Goal: Information Seeking & Learning: Learn about a topic

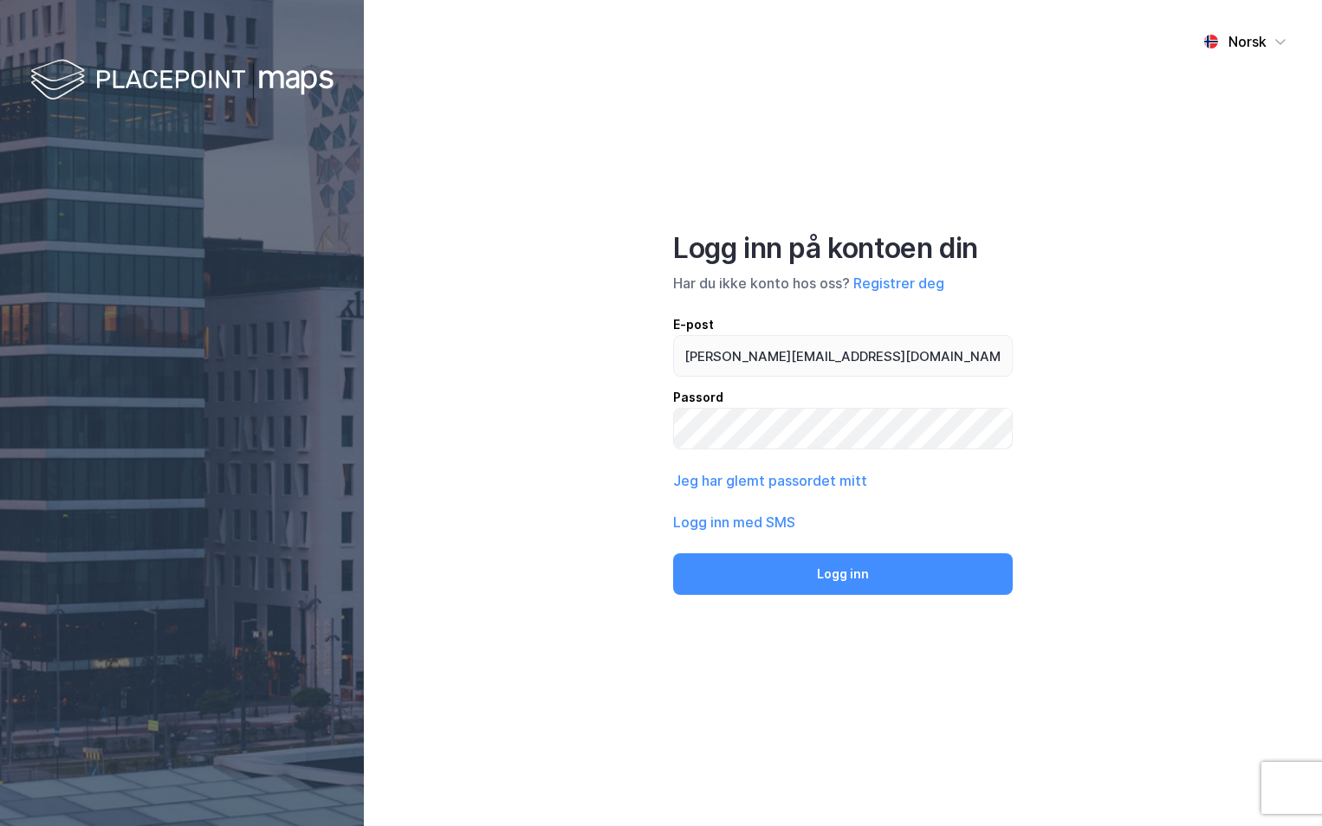
type input "[PERSON_NAME][EMAIL_ADDRESS][DOMAIN_NAME]"
click at [673, 554] on button "Logg inn" at bounding box center [843, 575] width 340 height 42
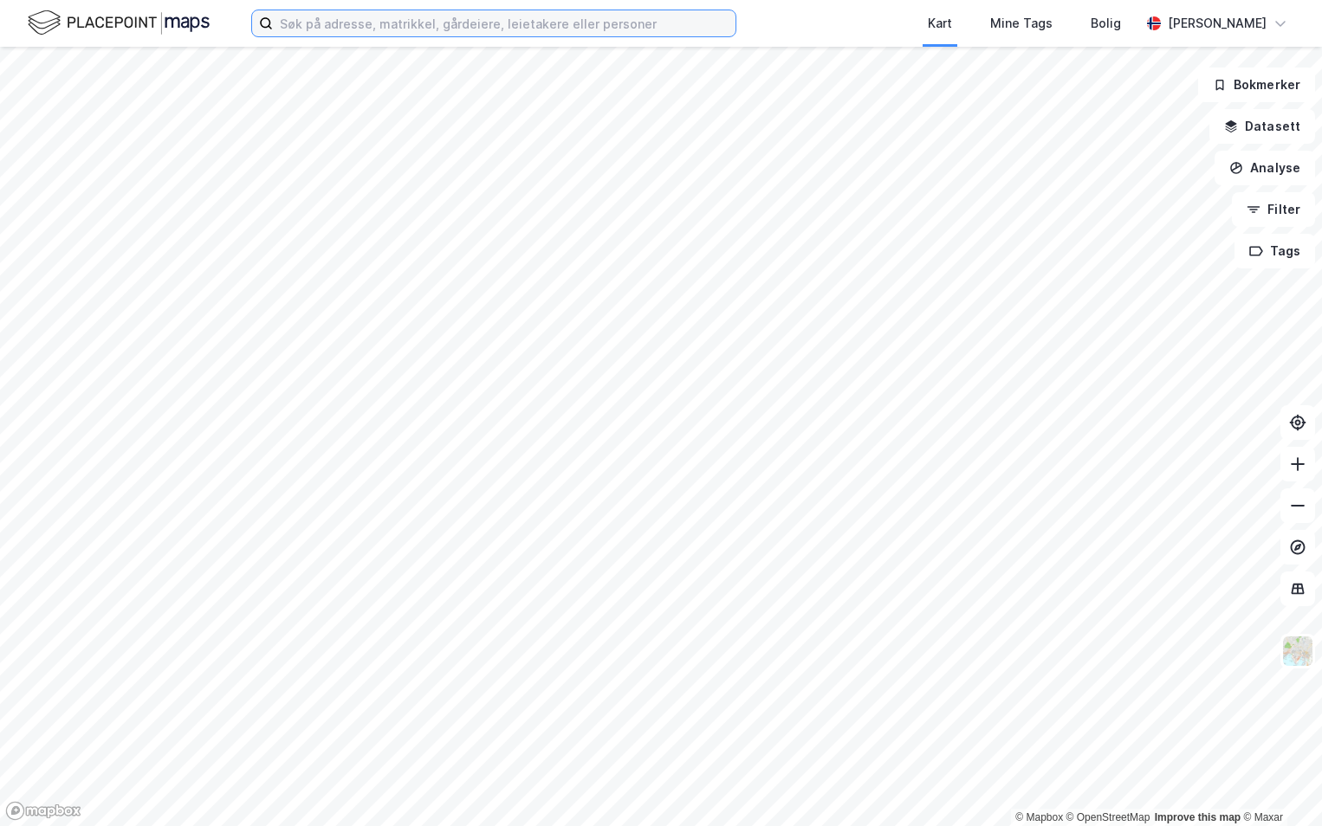
click at [380, 24] on input at bounding box center [504, 23] width 463 height 26
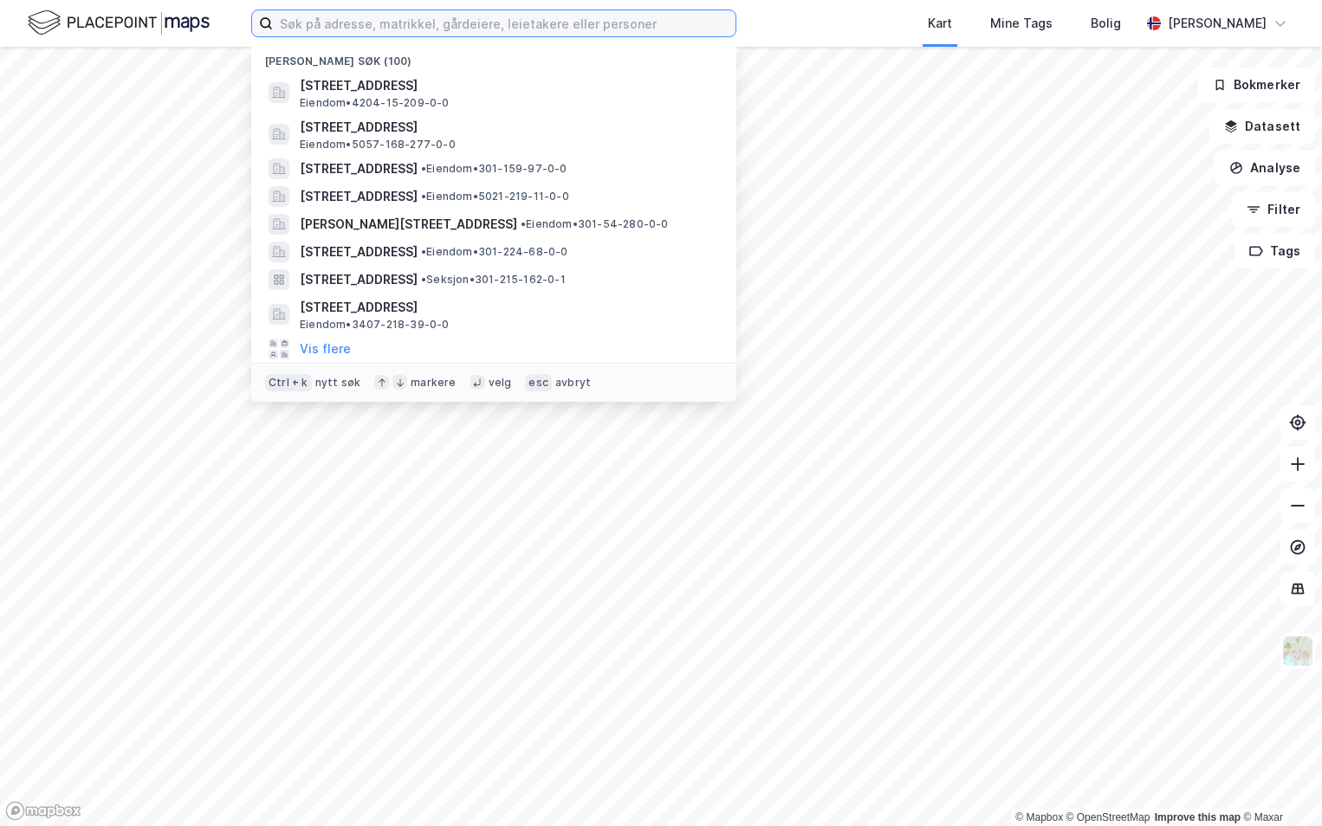
paste input "4631-188/784/0/0"
type input "4631-188/784/0/0"
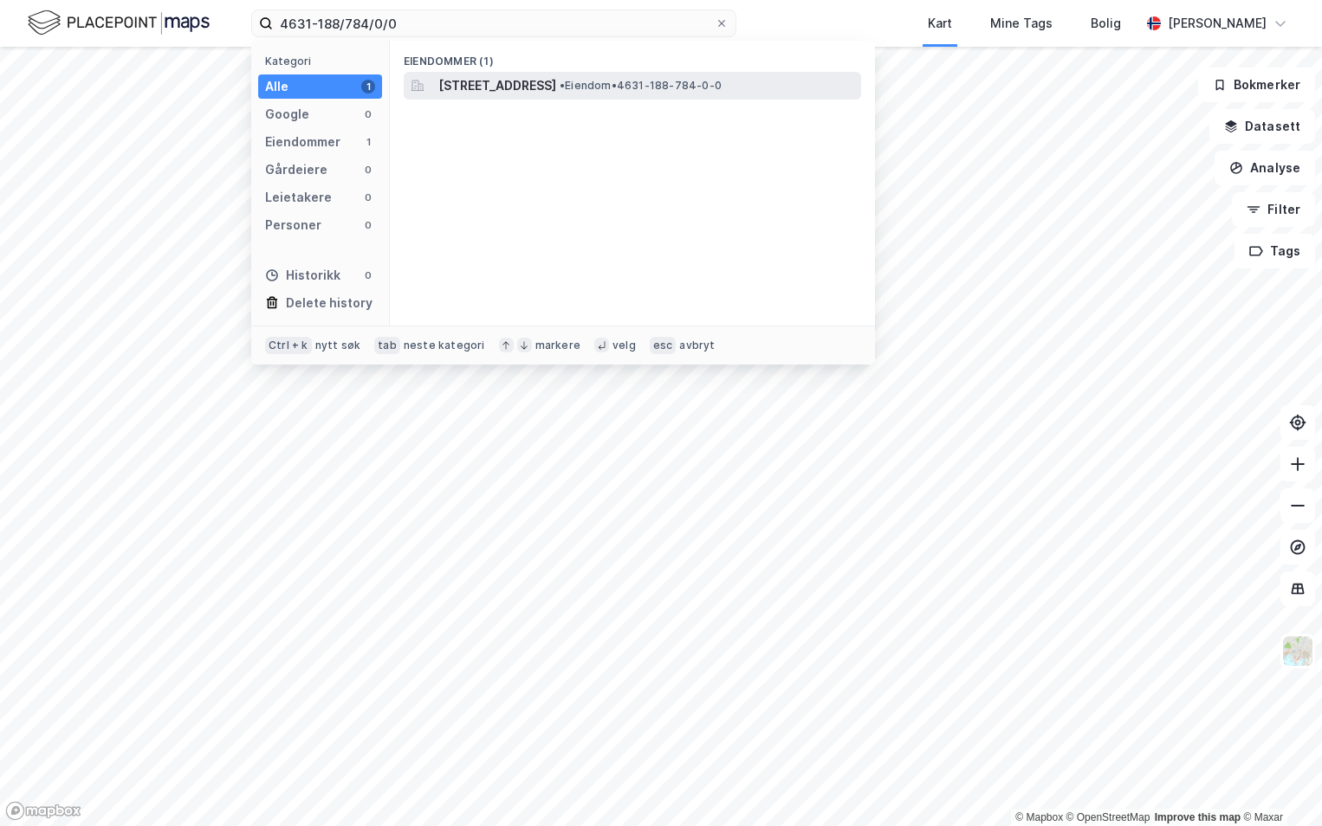
click at [525, 81] on span "[STREET_ADDRESS]" at bounding box center [497, 85] width 118 height 21
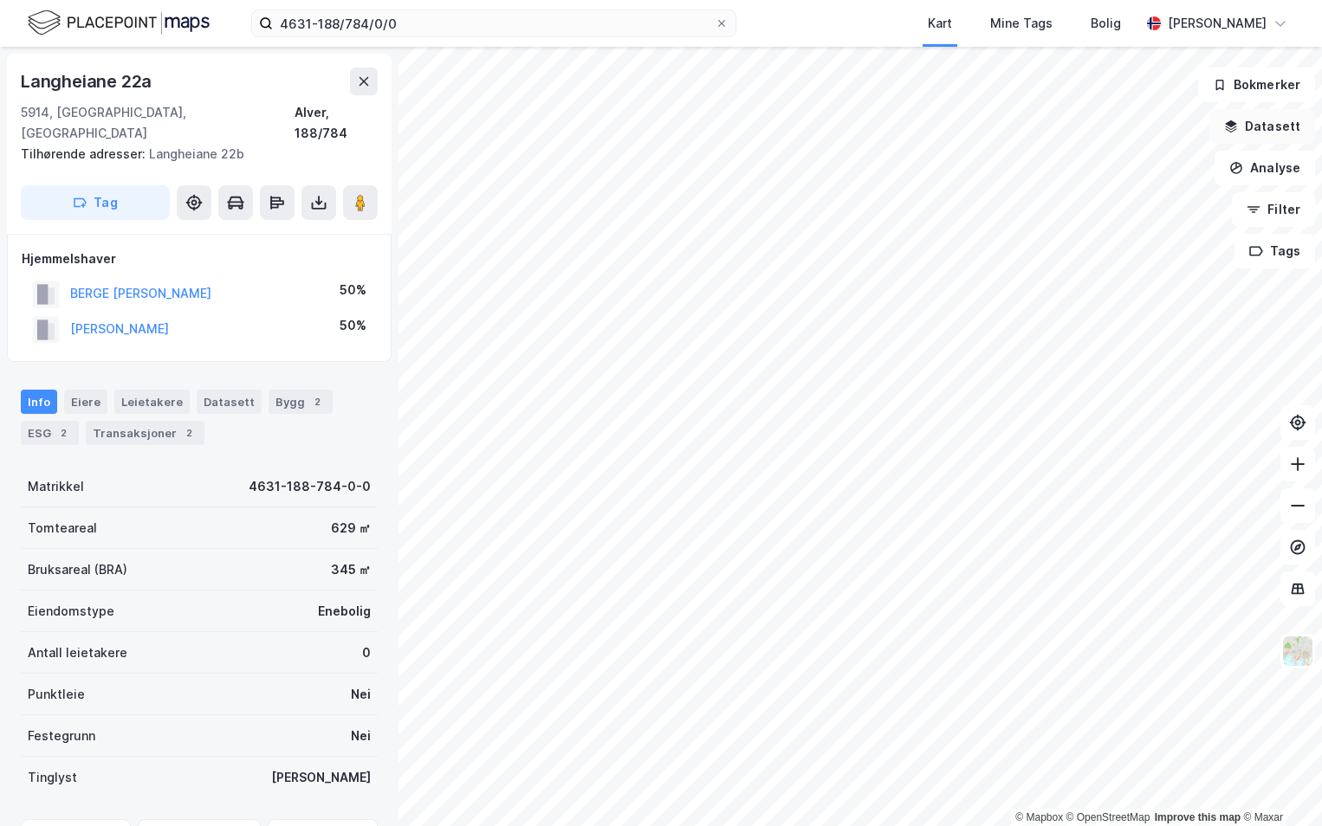
click at [1264, 125] on button "Datasett" at bounding box center [1262, 126] width 106 height 35
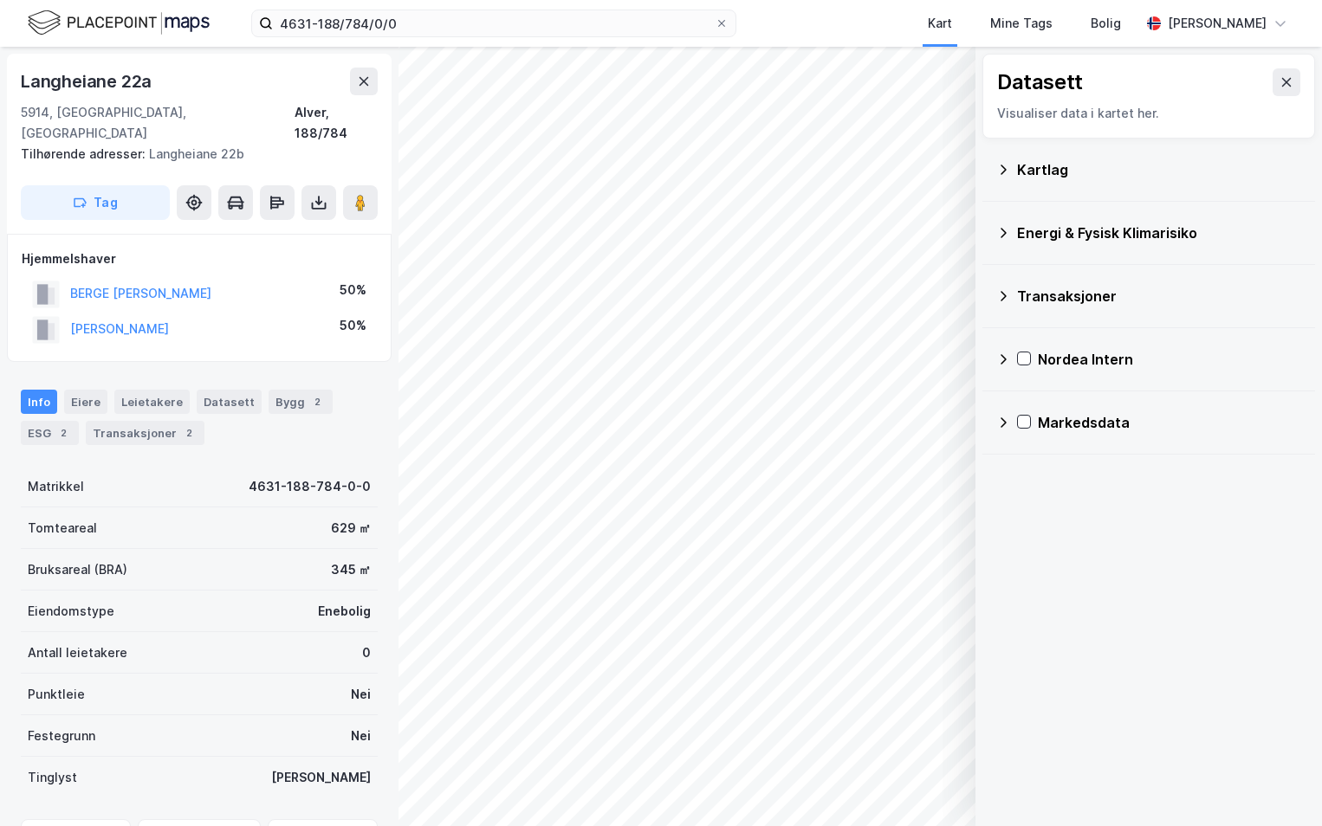
click at [1027, 166] on div "Kartlag" at bounding box center [1159, 169] width 284 height 21
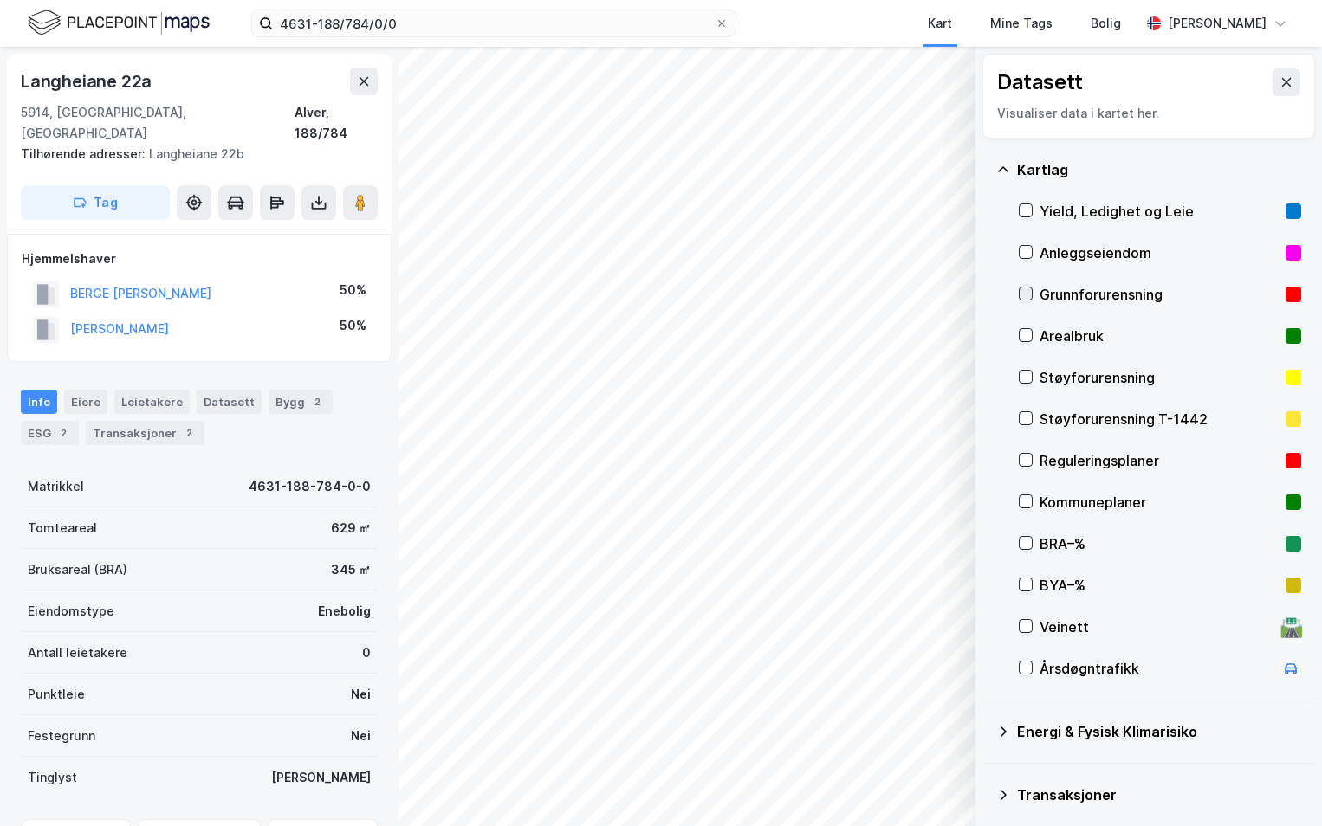
click at [1026, 293] on icon at bounding box center [1026, 294] width 12 height 12
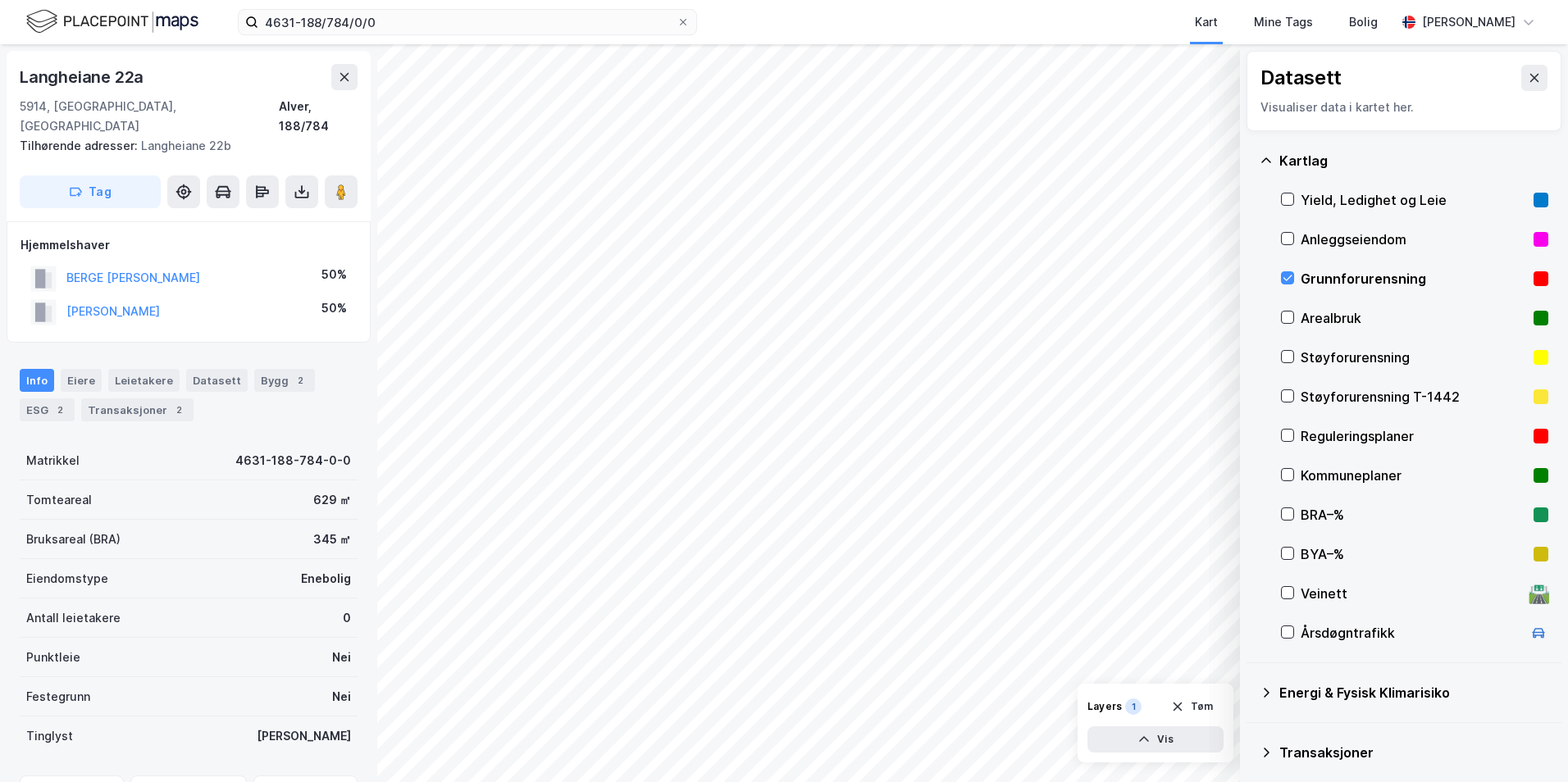
scroll to position [127, 0]
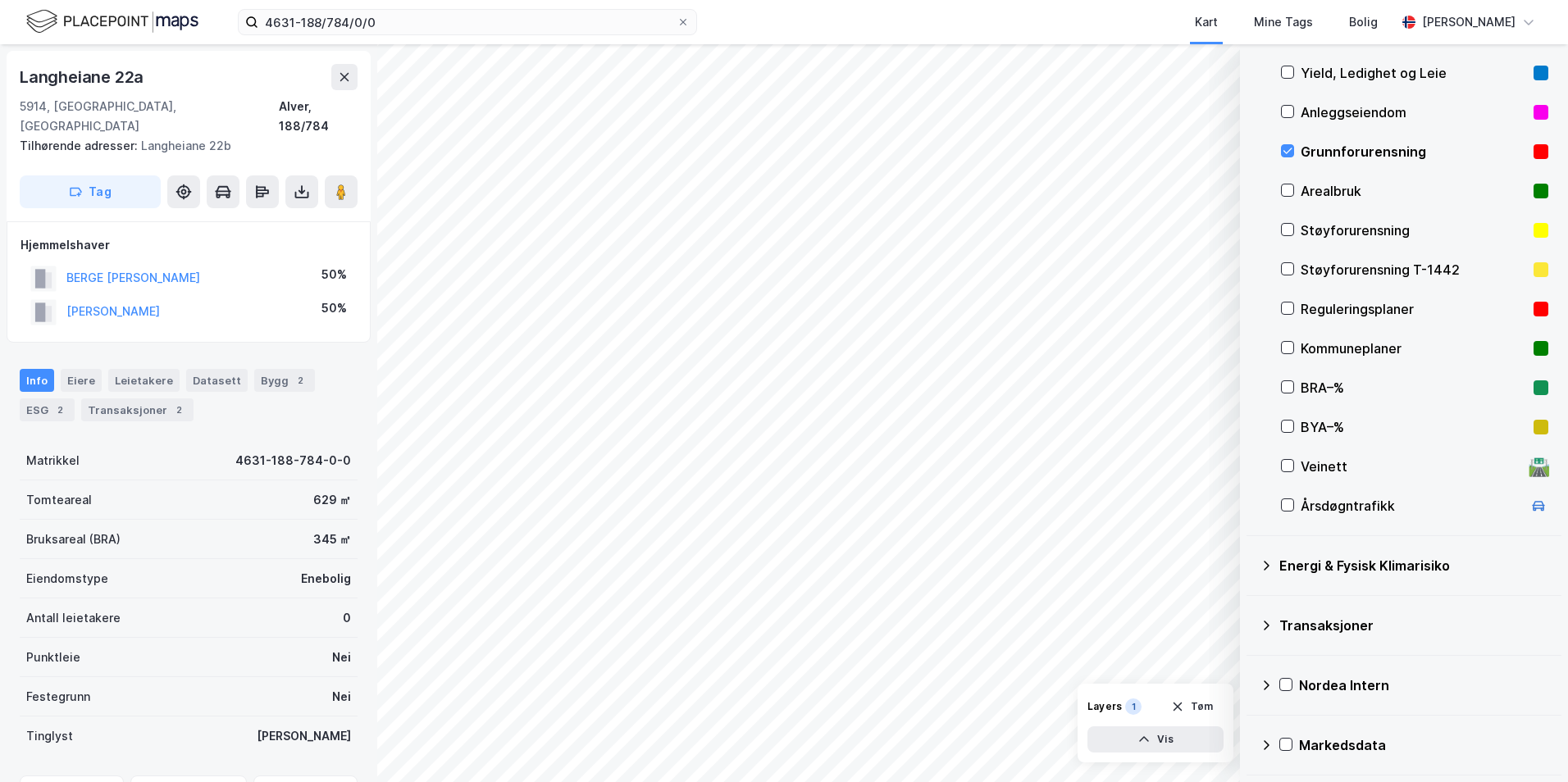
click at [1251, 566] on icon at bounding box center [1266, 566] width 13 height 13
click at [1251, 597] on div at bounding box center [1308, 604] width 13 height 13
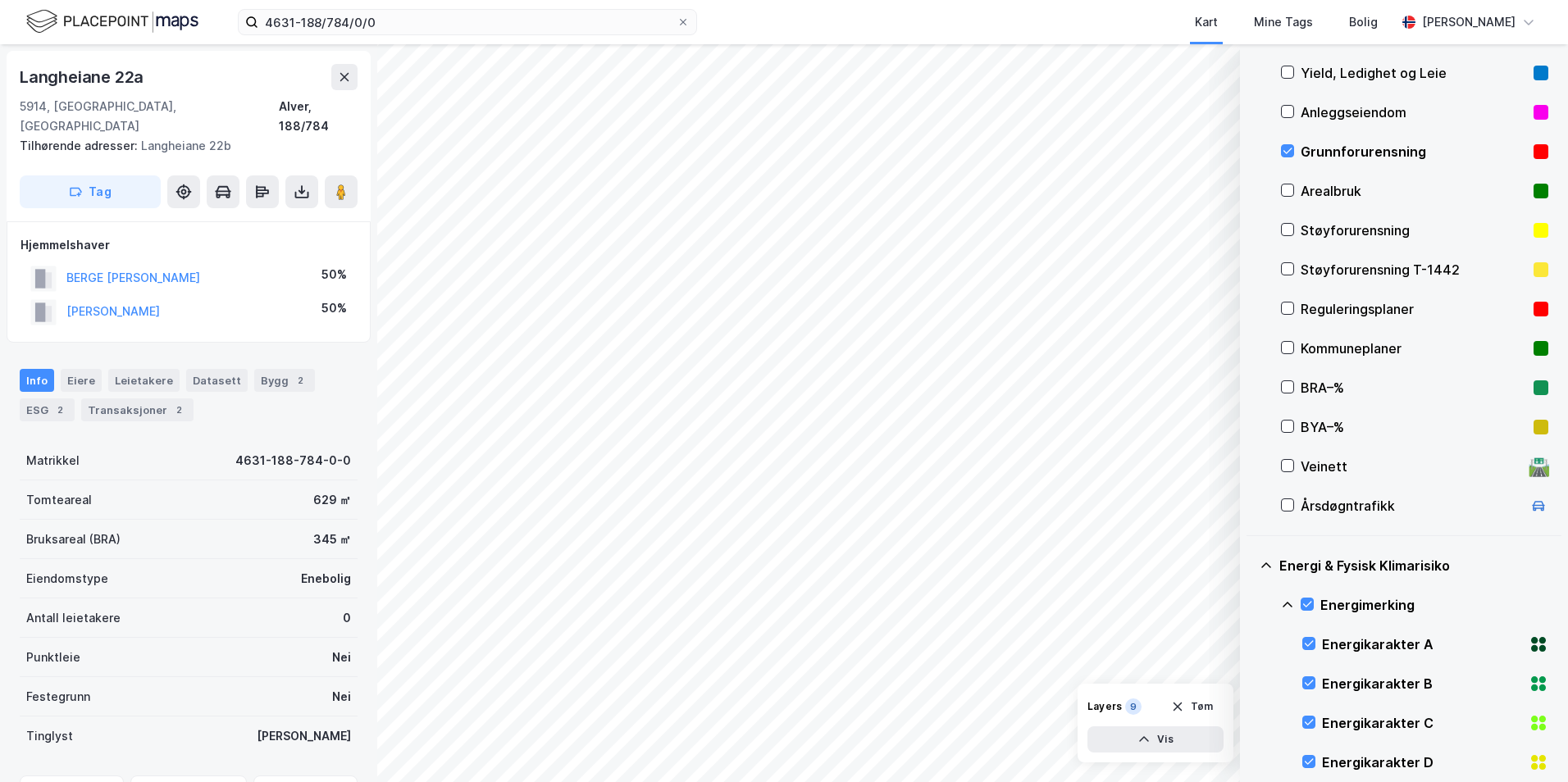
click at [1251, 604] on icon at bounding box center [1288, 605] width 13 height 13
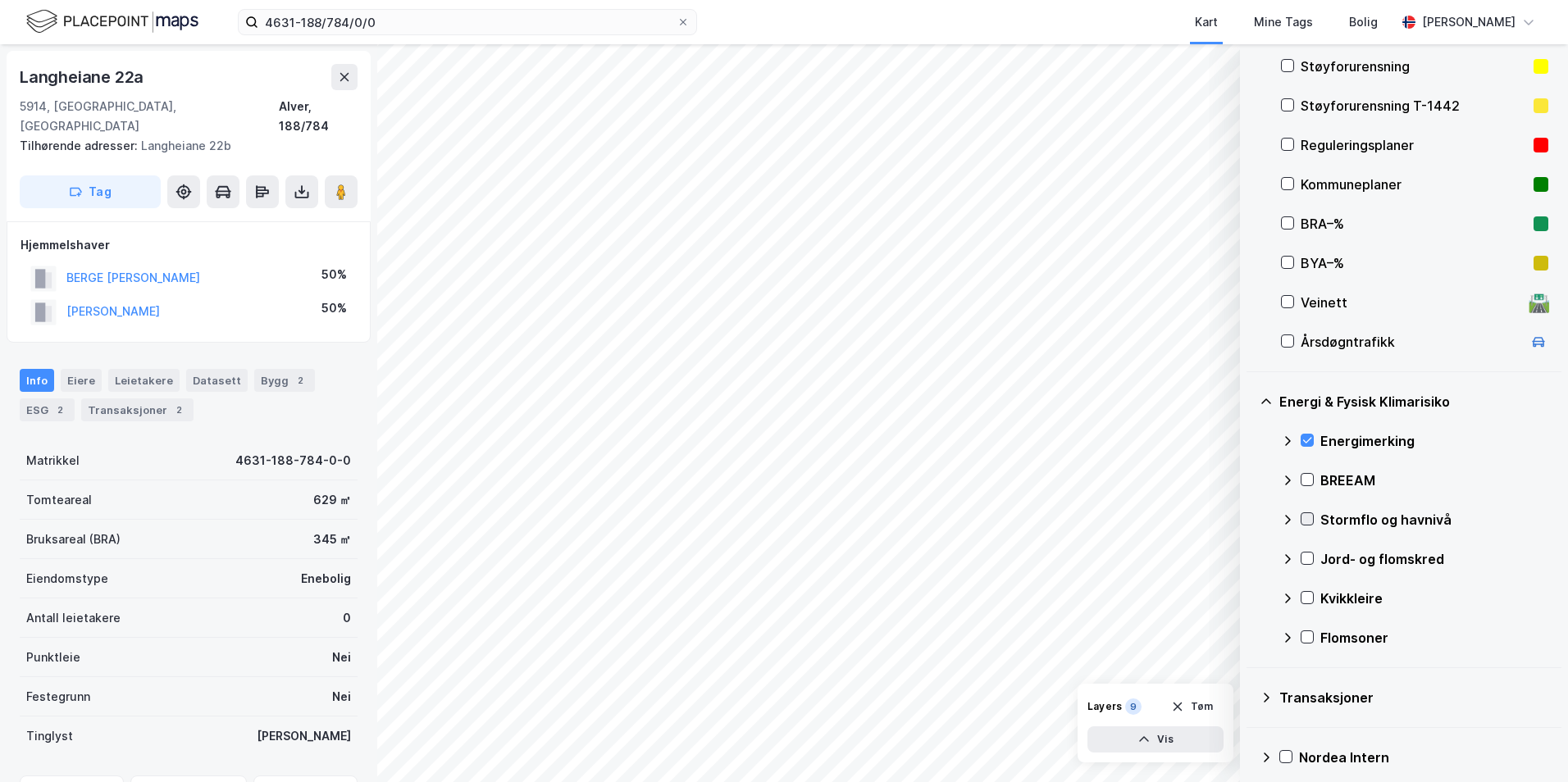
click at [1251, 520] on icon at bounding box center [1308, 519] width 11 height 11
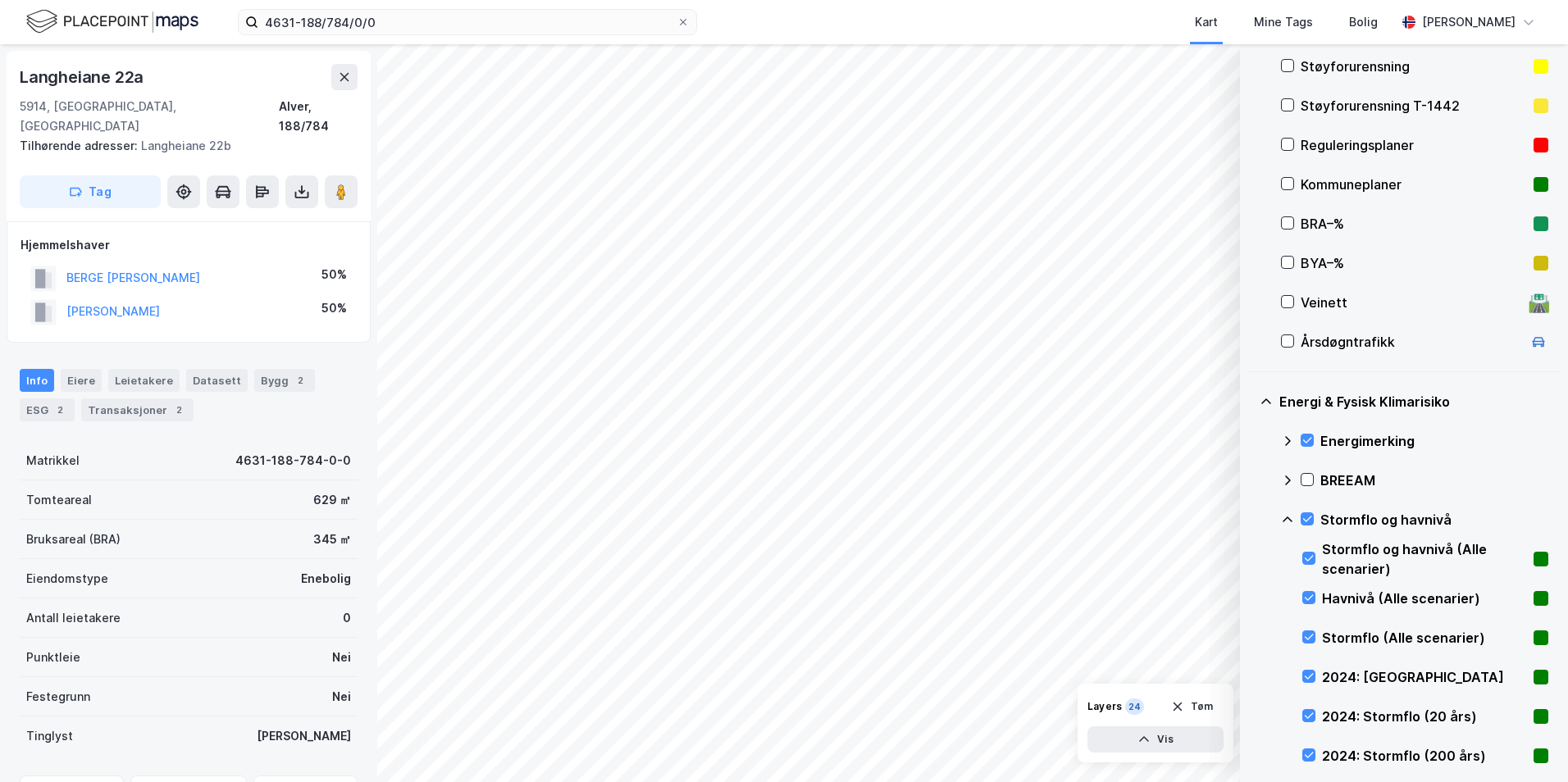
click at [1251, 519] on icon at bounding box center [1288, 520] width 9 height 6
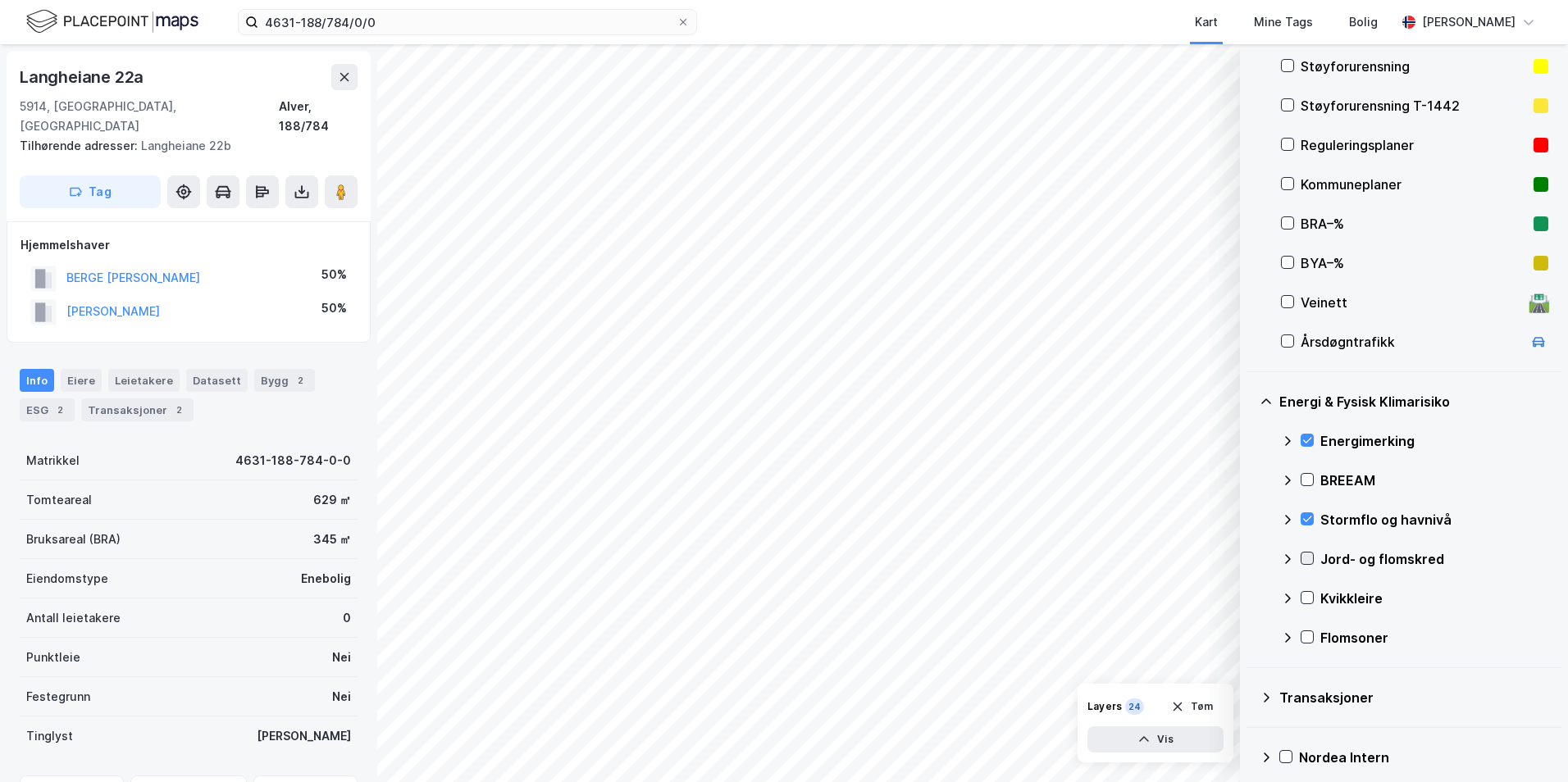
click at [1251, 559] on icon at bounding box center [1308, 559] width 11 height 11
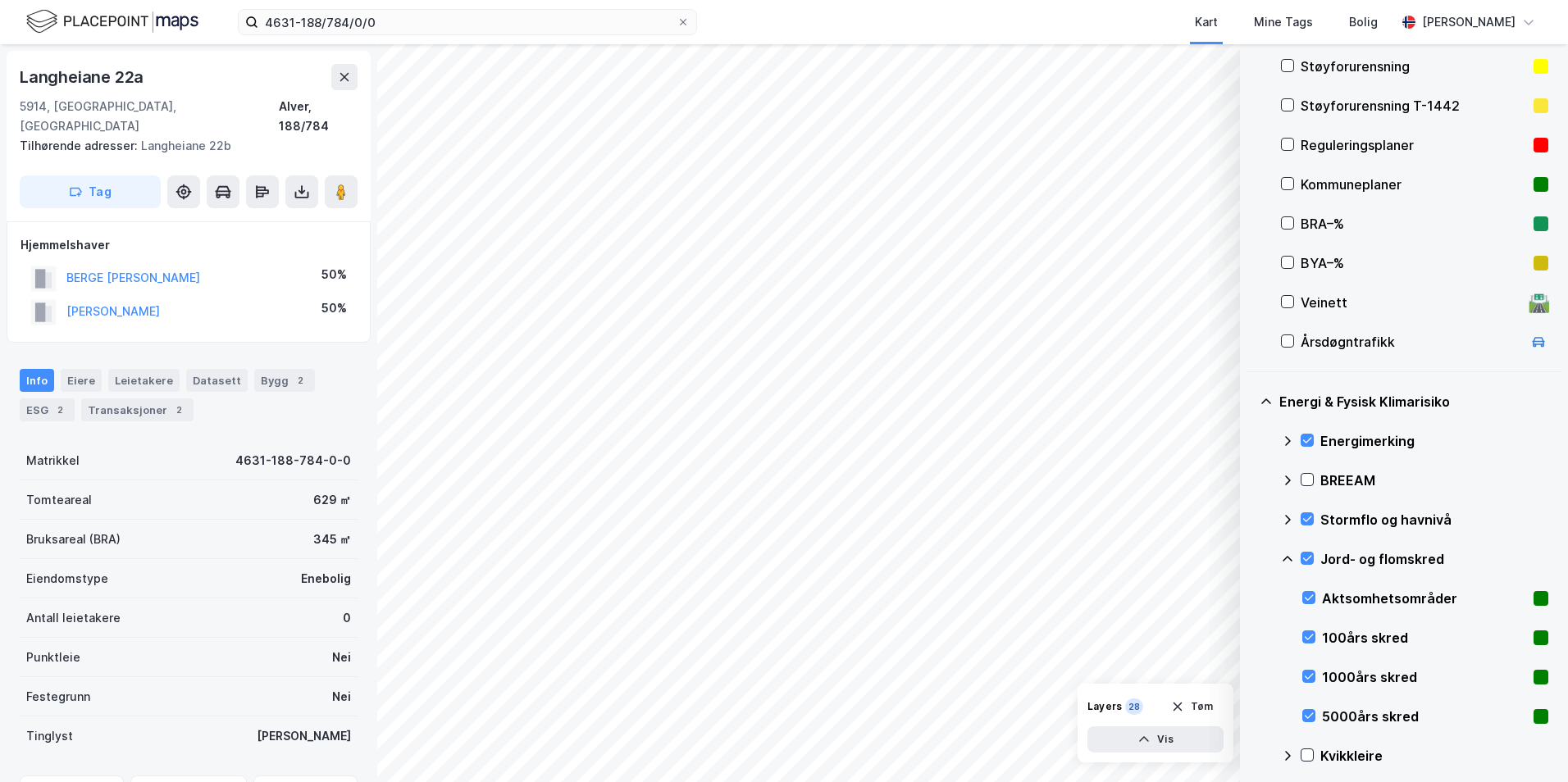
click at [1251, 560] on icon at bounding box center [1288, 560] width 13 height 13
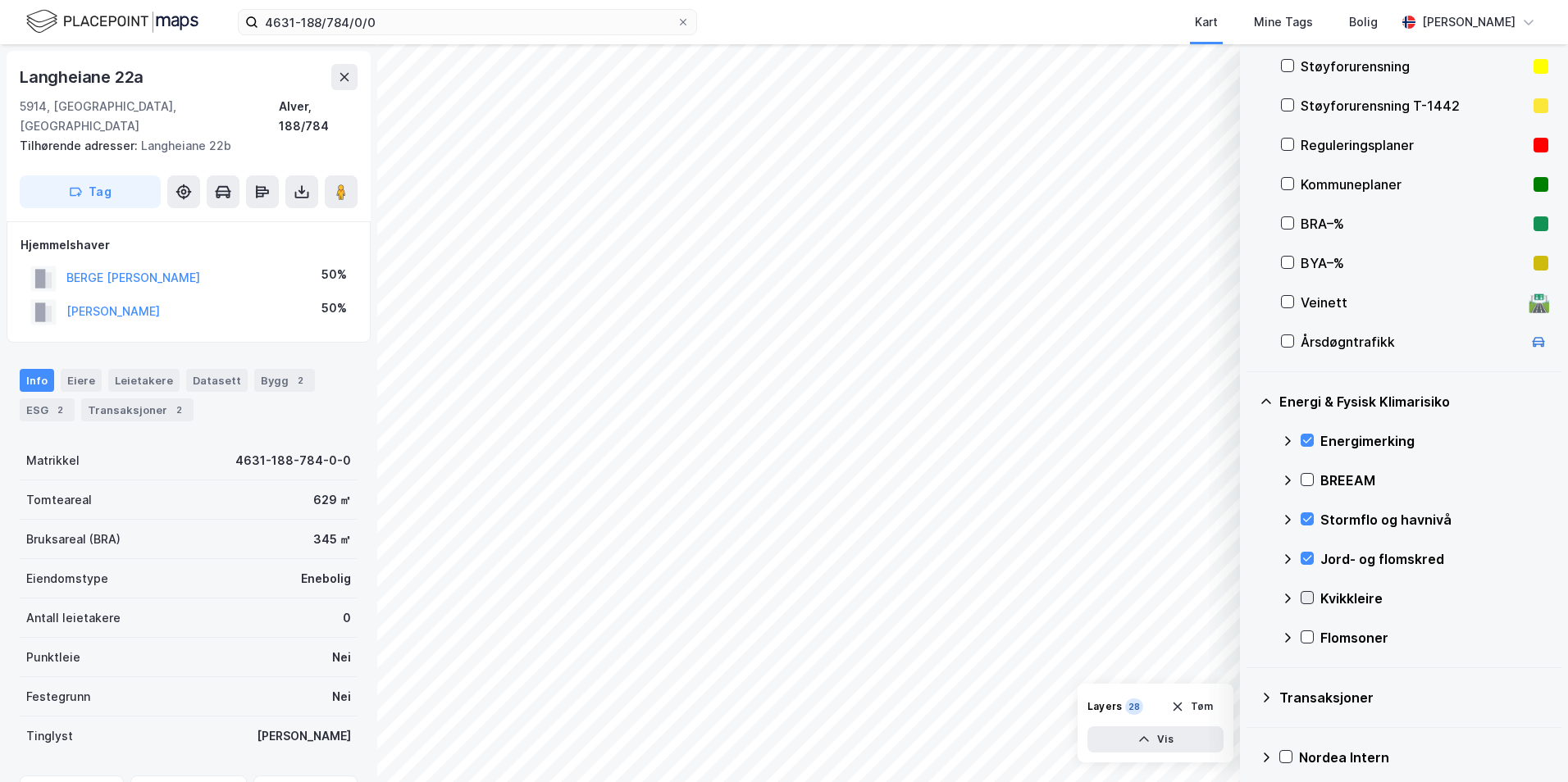
click at [1251, 601] on icon at bounding box center [1308, 597] width 11 height 11
click at [1251, 597] on icon at bounding box center [1288, 598] width 9 height 6
click at [1251, 638] on icon at bounding box center [1308, 637] width 11 height 11
click at [1251, 637] on icon at bounding box center [1288, 638] width 13 height 13
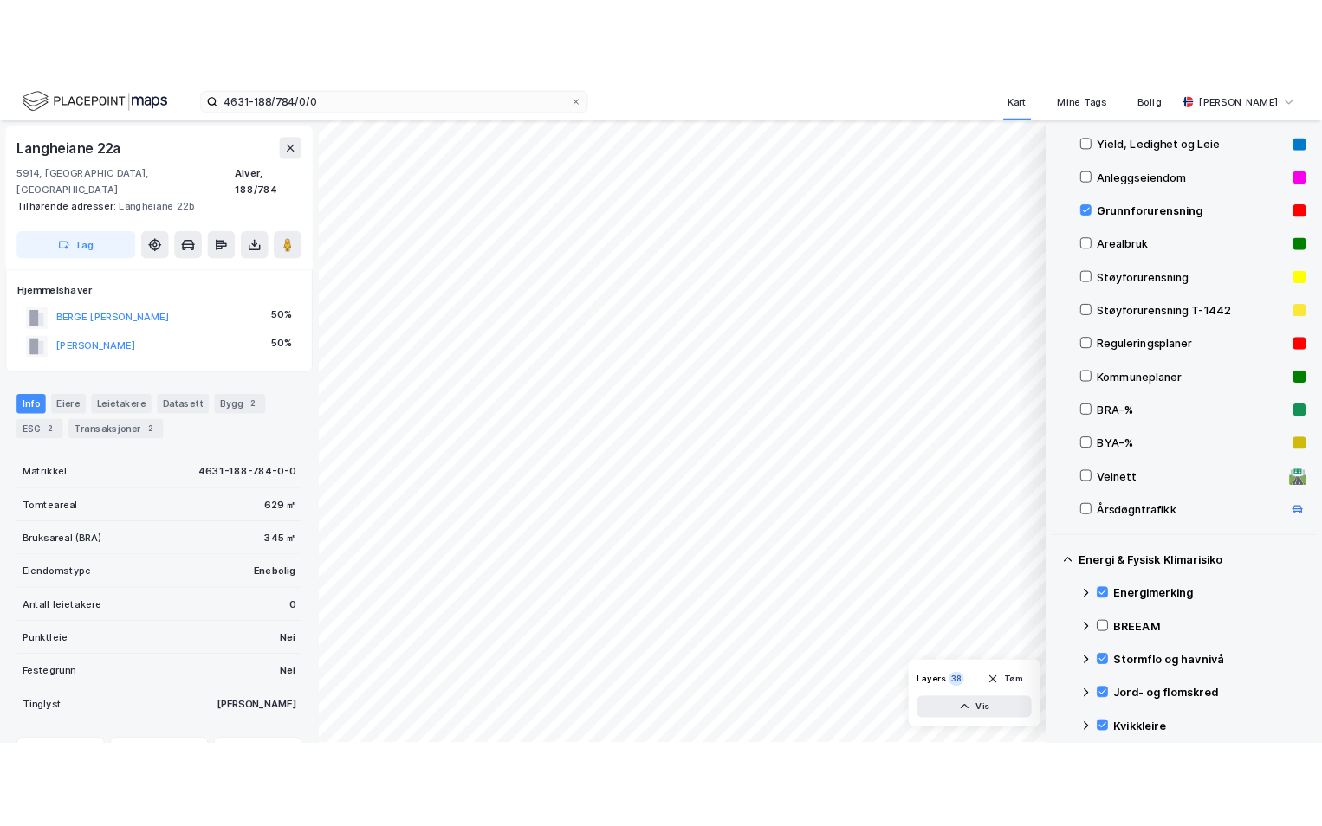
scroll to position [221, 0]
